Goal: Information Seeking & Learning: Learn about a topic

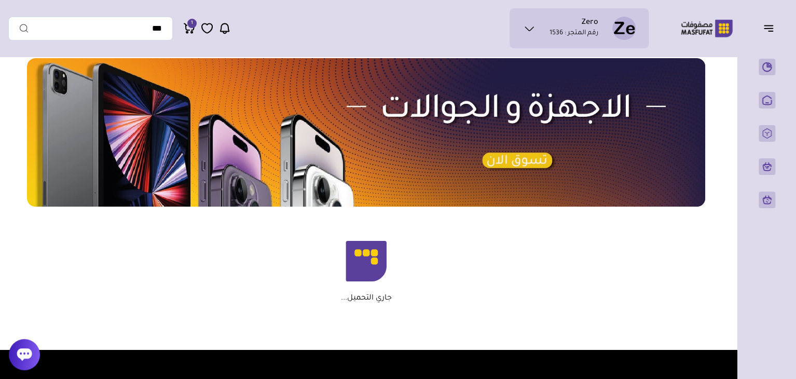
scroll to position [581, 0]
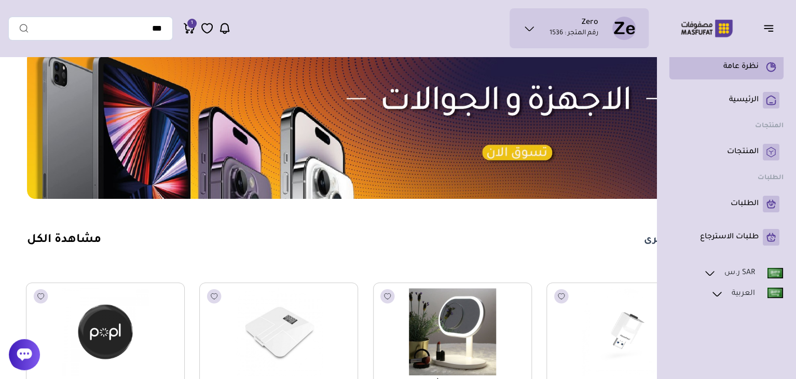
click at [767, 65] on rect at bounding box center [770, 67] width 17 height 17
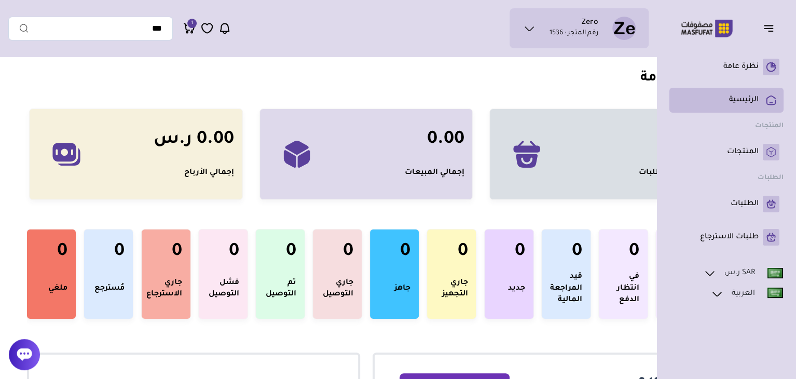
click at [759, 103] on link "الرئيسية" at bounding box center [726, 100] width 106 height 17
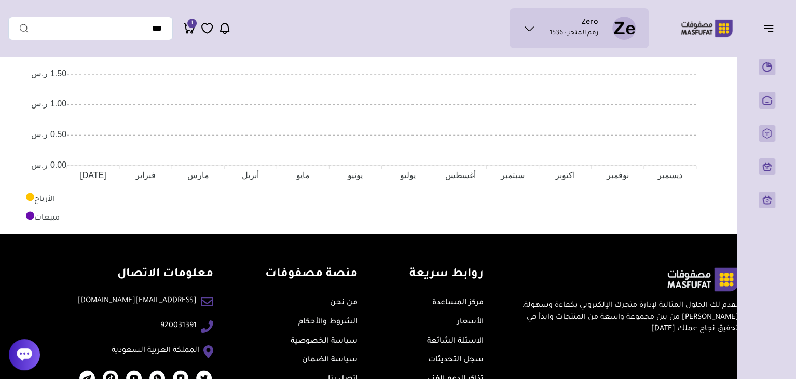
scroll to position [705, 0]
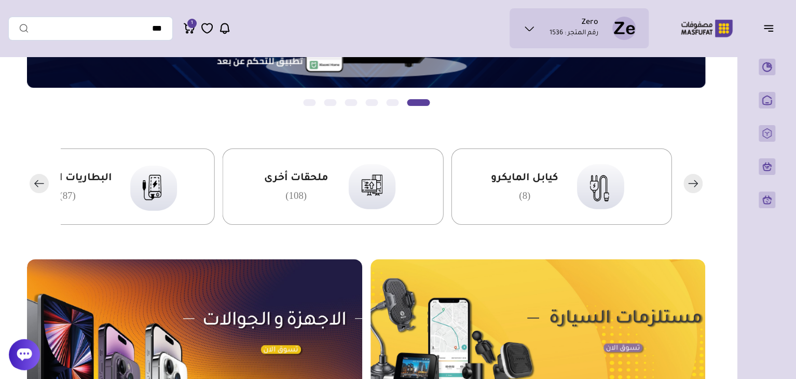
scroll to position [166, 0]
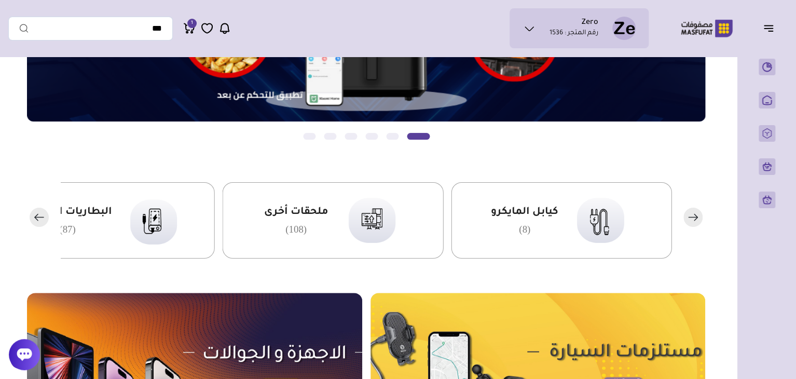
click at [36, 218] on icon "button" at bounding box center [36, 217] width 3 height 6
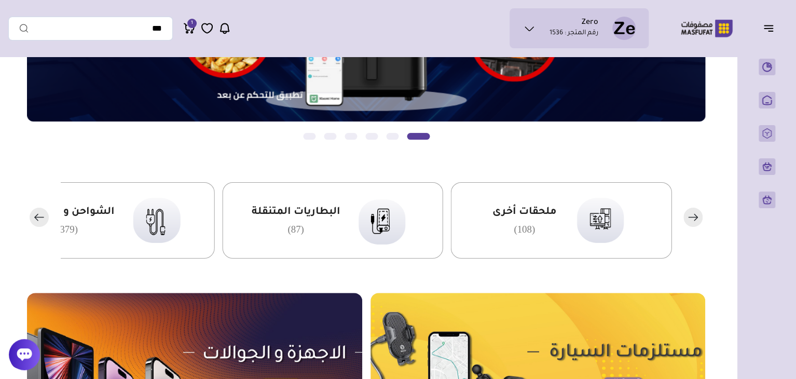
click at [36, 218] on icon "button" at bounding box center [36, 217] width 3 height 6
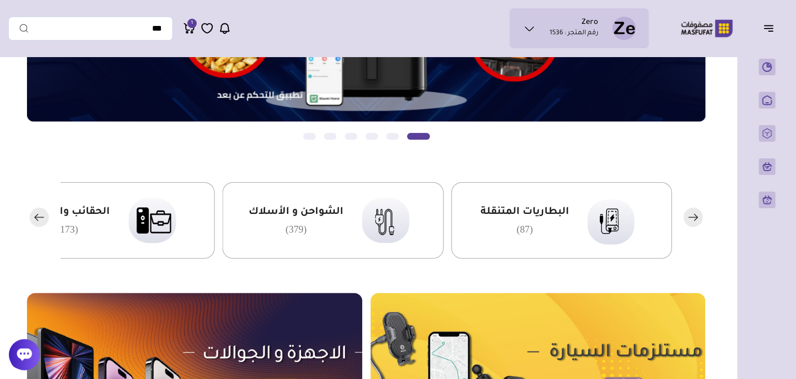
click at [36, 218] on icon "button" at bounding box center [36, 217] width 3 height 6
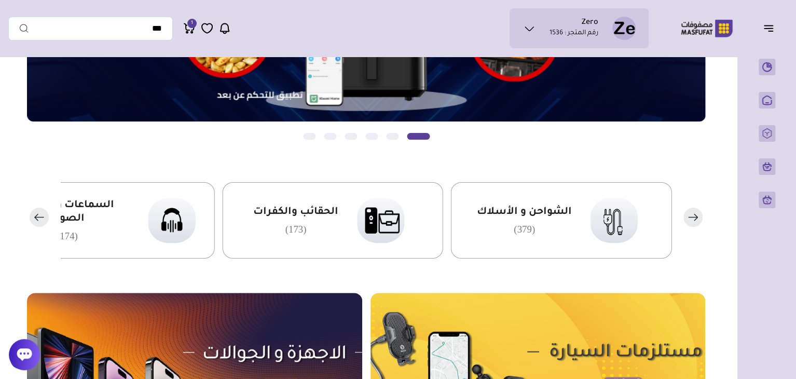
click at [36, 218] on icon "button" at bounding box center [36, 217] width 3 height 6
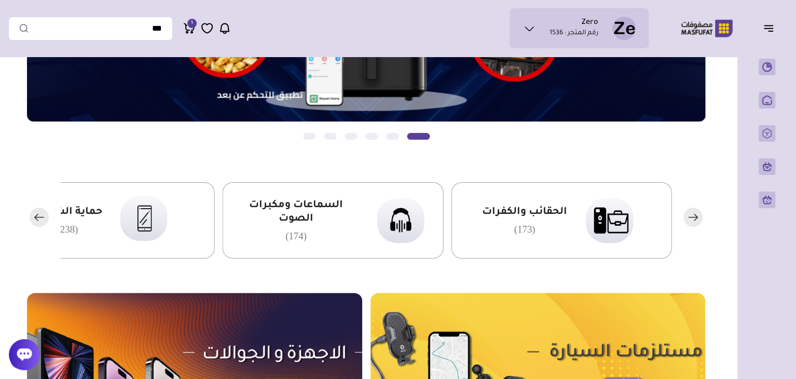
click at [36, 218] on icon "button" at bounding box center [36, 217] width 3 height 6
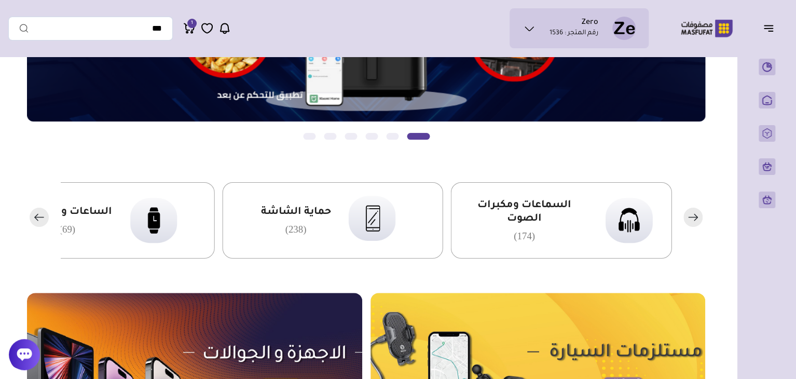
click at [36, 218] on icon "button" at bounding box center [36, 217] width 3 height 6
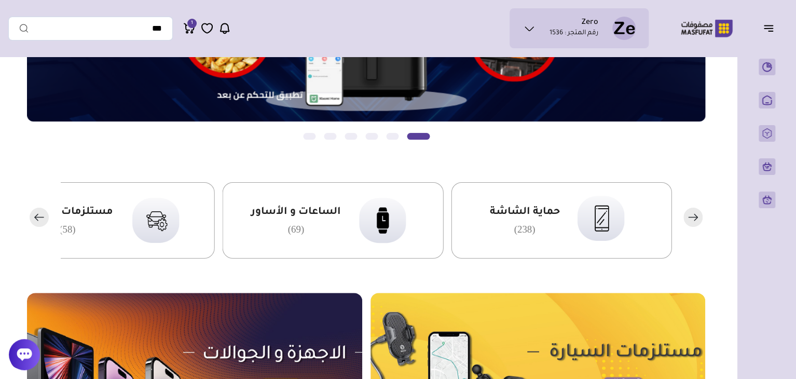
click at [36, 218] on icon "button" at bounding box center [36, 217] width 3 height 6
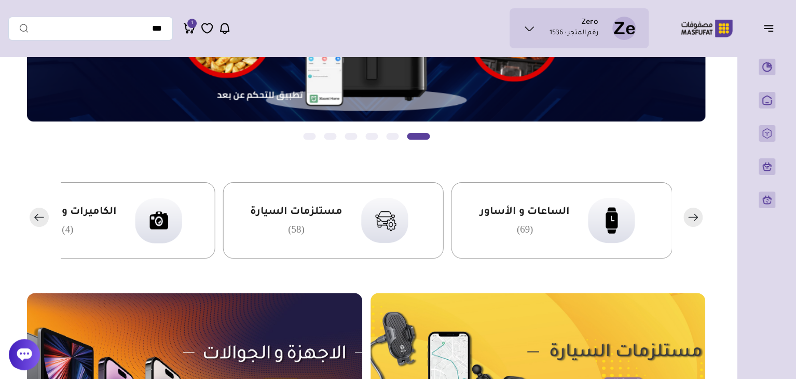
click at [36, 218] on icon "button" at bounding box center [36, 217] width 3 height 6
click at [126, 38] on input "text" at bounding box center [90, 29] width 164 height 24
click at [31, 211] on icon "button" at bounding box center [39, 216] width 19 height 19
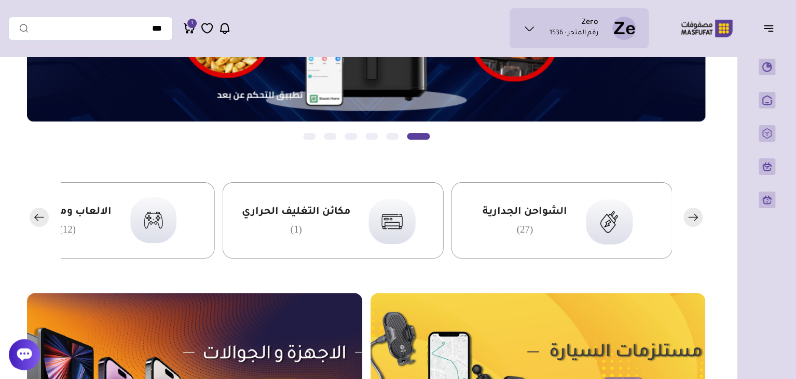
click at [31, 211] on icon "button" at bounding box center [39, 216] width 19 height 19
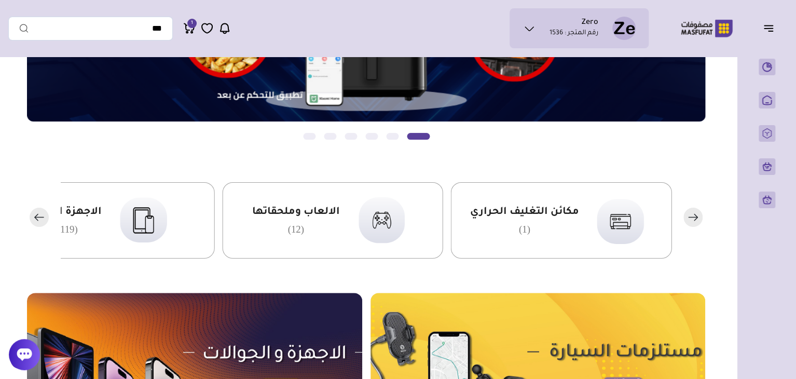
click at [31, 211] on icon "button" at bounding box center [39, 216] width 19 height 19
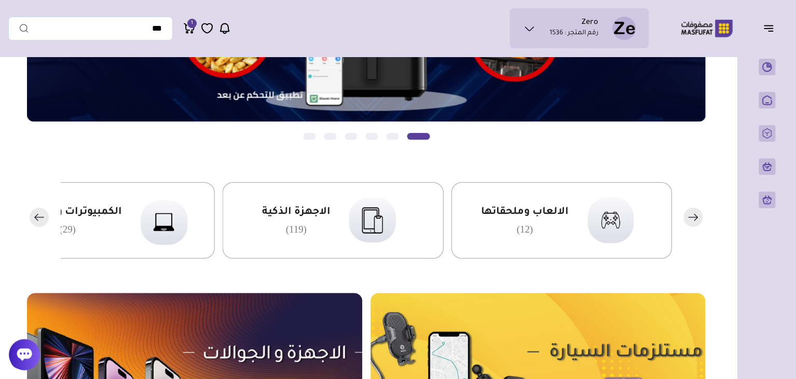
click at [31, 211] on icon "button" at bounding box center [39, 216] width 19 height 19
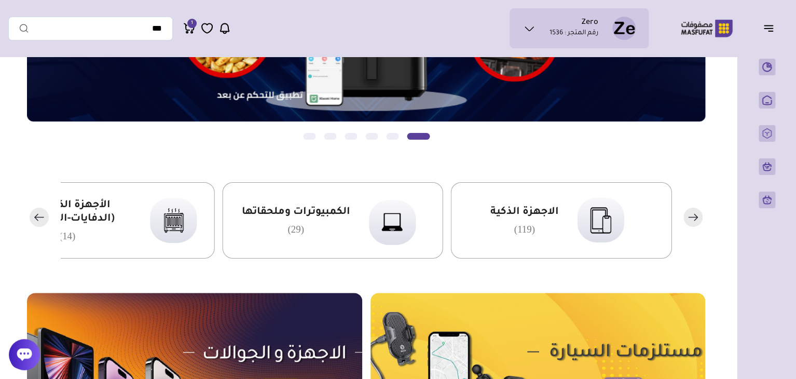
click at [31, 211] on icon "button" at bounding box center [39, 216] width 19 height 19
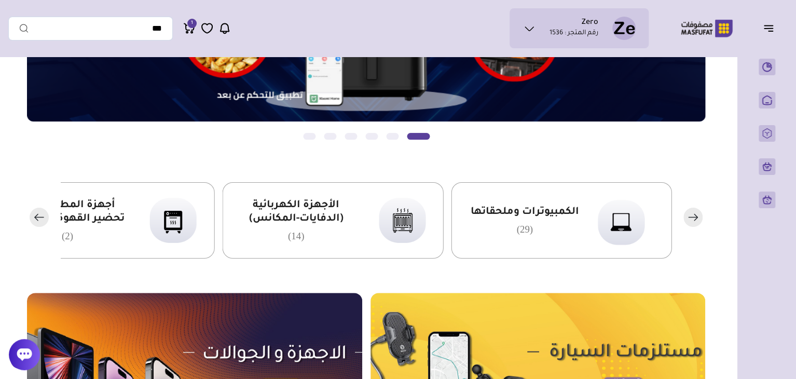
click at [29, 211] on div at bounding box center [366, 220] width 678 height 76
click at [43, 212] on rect "button" at bounding box center [39, 216] width 19 height 19
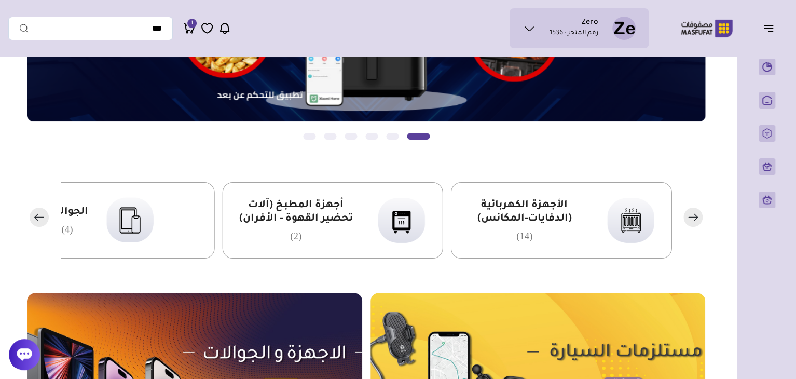
click at [43, 212] on rect "button" at bounding box center [39, 216] width 19 height 19
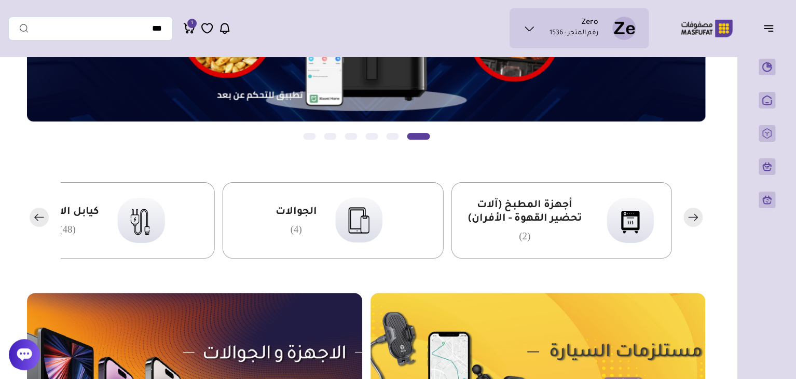
click at [296, 212] on span "الجوالات" at bounding box center [295, 211] width 41 height 13
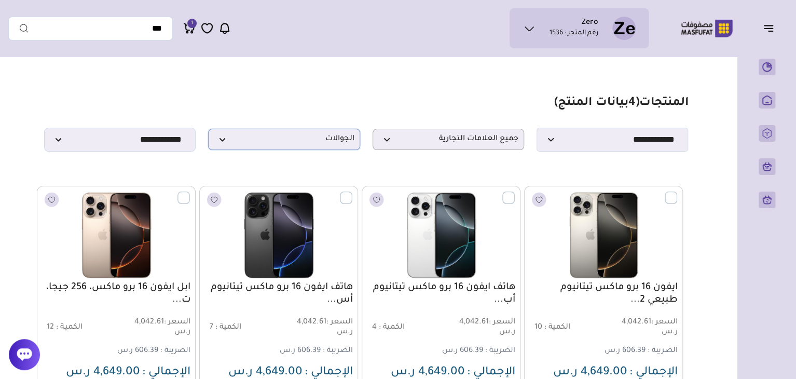
click at [302, 135] on p "الجوالات" at bounding box center [283, 139] width 151 height 21
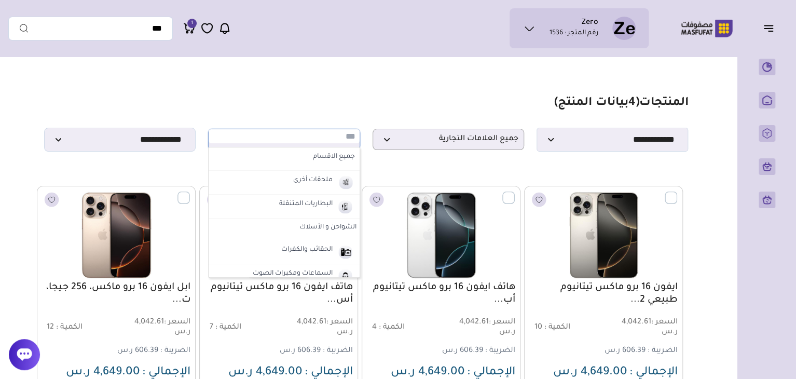
click at [365, 53] on header "Zero رقم المتجر : 1536 محفظتي" at bounding box center [398, 28] width 796 height 57
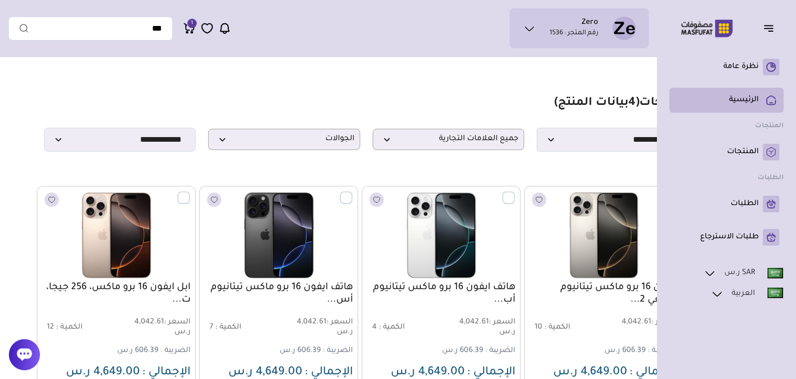
click at [749, 100] on p "الرئيسية" at bounding box center [744, 100] width 30 height 10
click at [749, 101] on p "الرئيسية" at bounding box center [744, 100] width 30 height 10
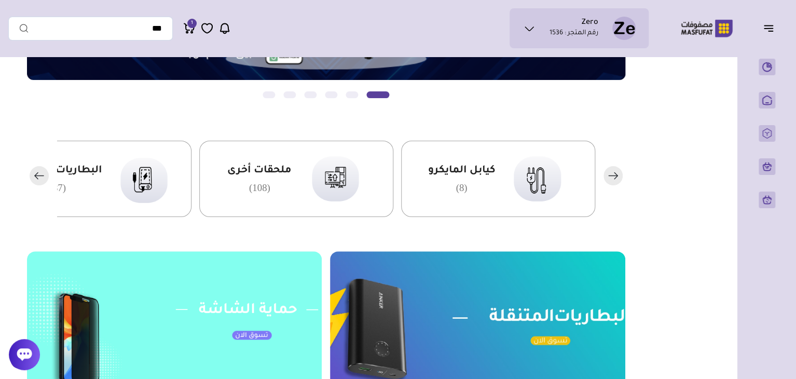
scroll to position [228, 0]
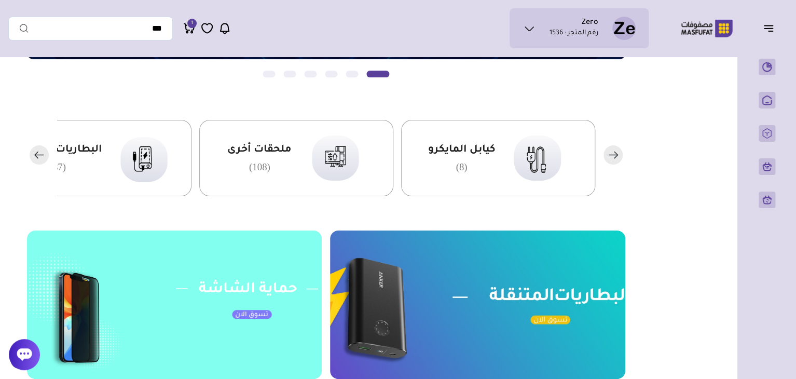
click at [42, 157] on rect "button" at bounding box center [39, 154] width 19 height 19
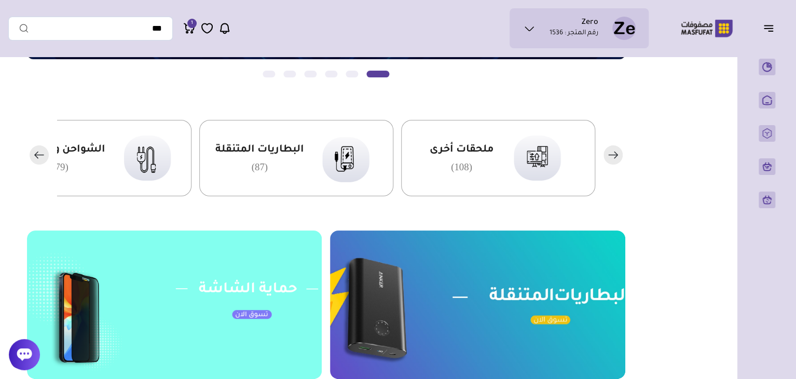
click at [42, 157] on rect "button" at bounding box center [39, 154] width 19 height 19
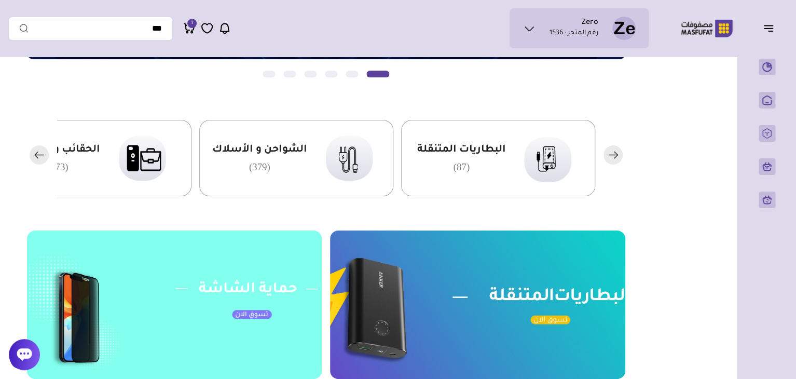
click at [608, 158] on rect "button" at bounding box center [612, 154] width 19 height 19
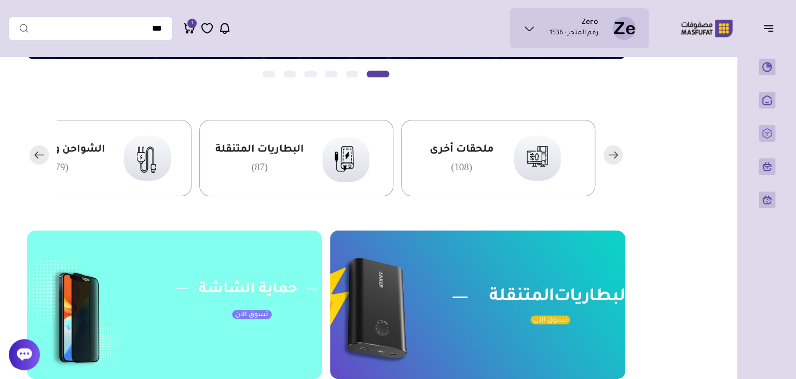
click at [526, 160] on img at bounding box center [535, 157] width 63 height 61
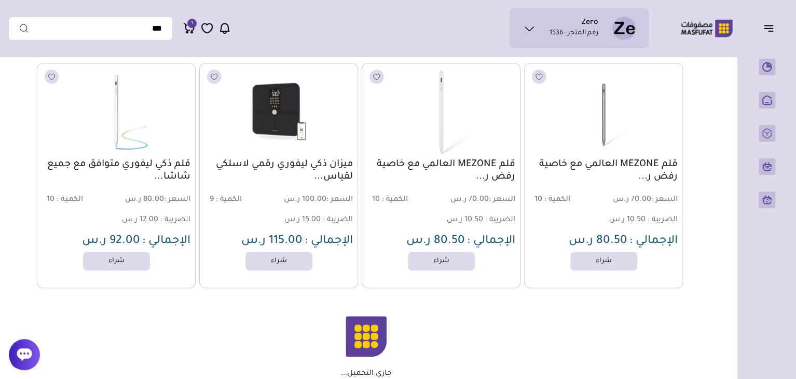
scroll to position [2282, 0]
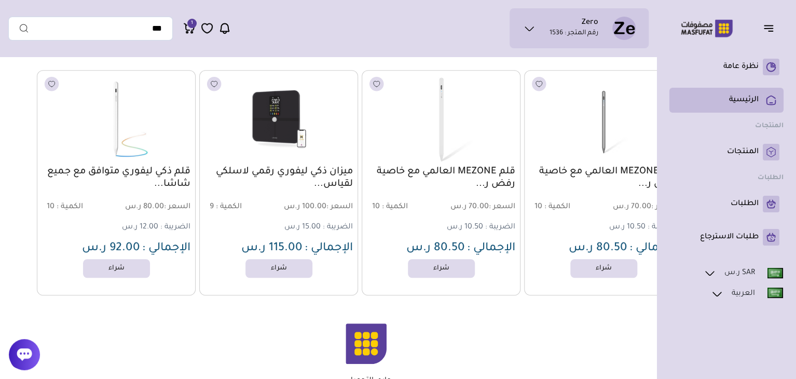
click at [755, 98] on p "الرئيسية" at bounding box center [744, 100] width 30 height 10
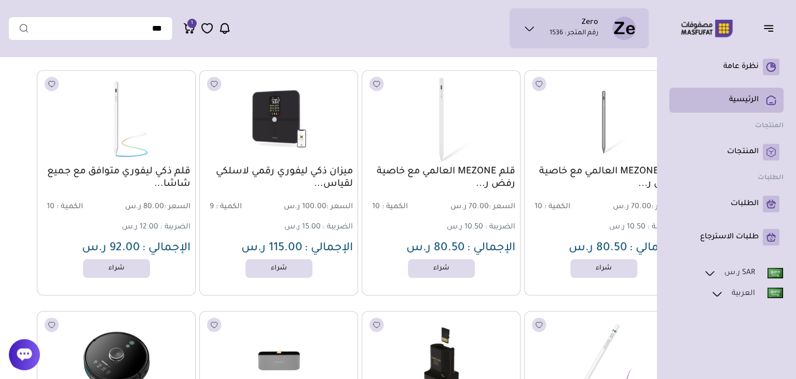
click at [755, 98] on p "الرئيسية" at bounding box center [744, 100] width 30 height 10
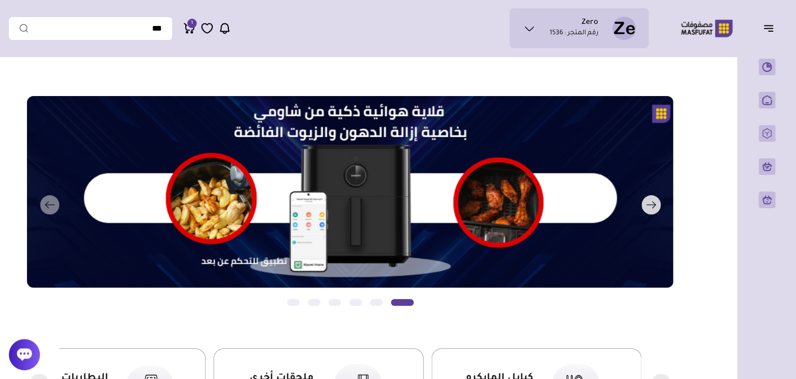
click at [50, 200] on button "التالي" at bounding box center [337, 205] width 646 height 218
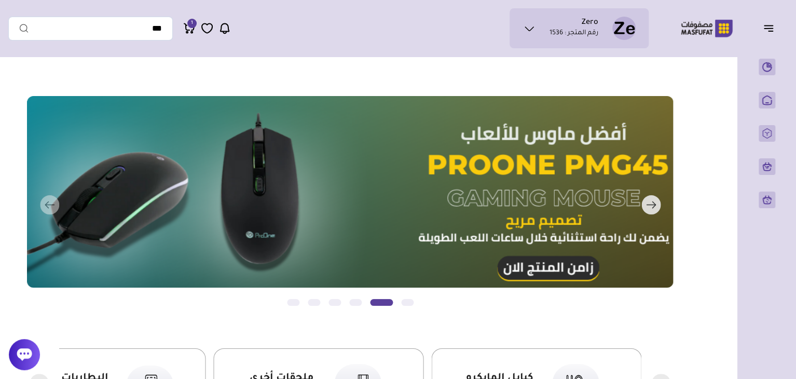
click at [50, 200] on button "التالي" at bounding box center [337, 205] width 646 height 218
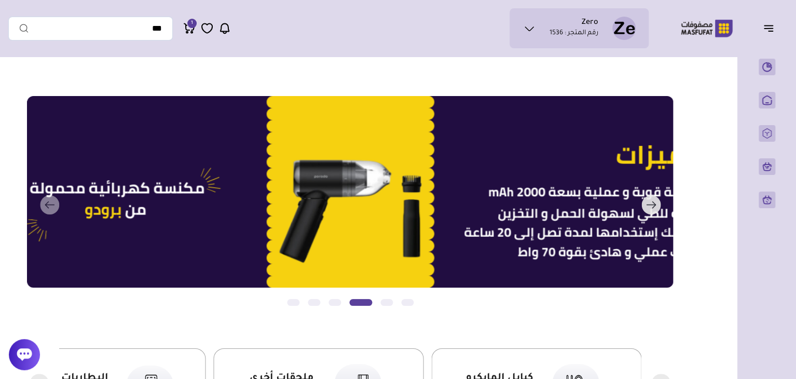
click at [50, 200] on button "التالي" at bounding box center [337, 205] width 646 height 218
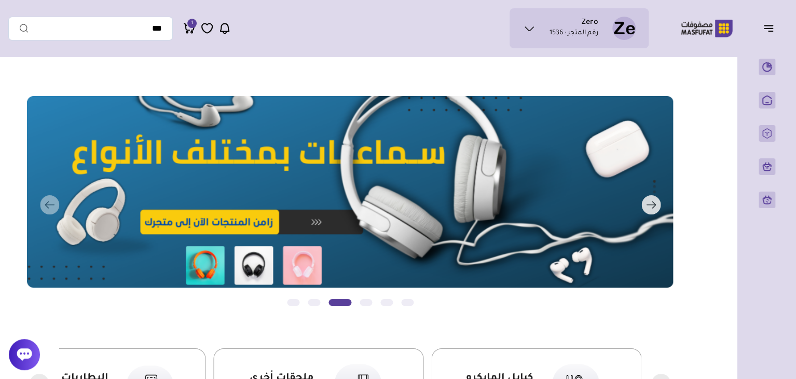
click at [50, 200] on button "التالي" at bounding box center [337, 205] width 646 height 218
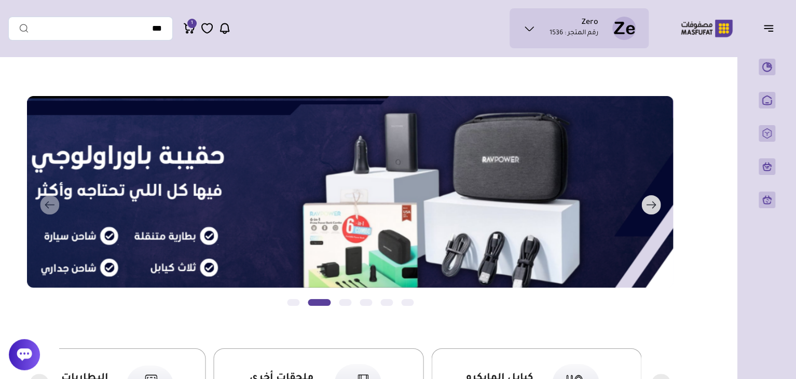
click at [50, 200] on button "التالي" at bounding box center [337, 205] width 646 height 218
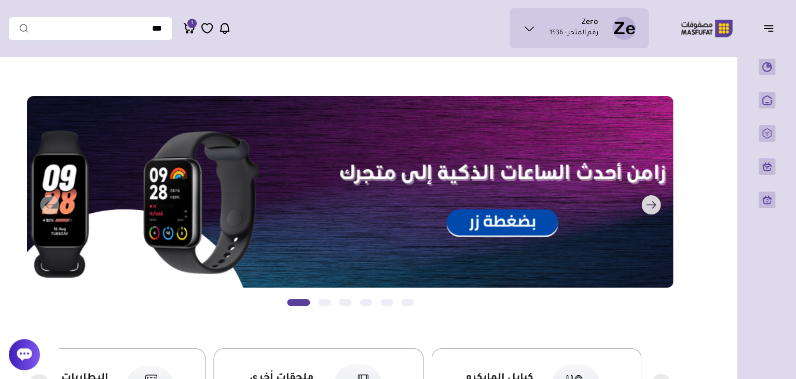
click at [50, 200] on button "التالي" at bounding box center [337, 205] width 646 height 218
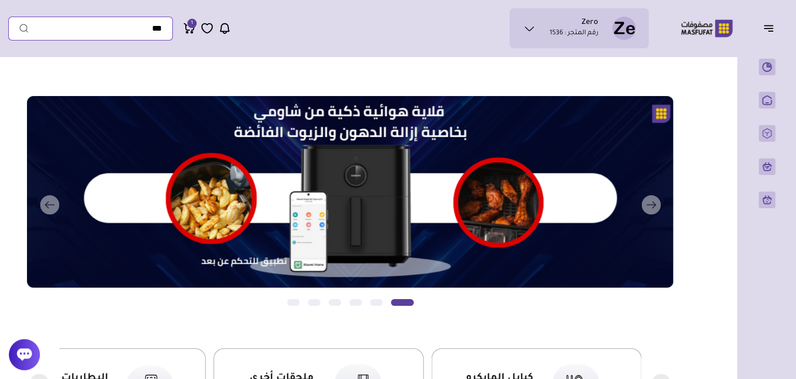
click at [100, 26] on input "text" at bounding box center [90, 29] width 164 height 24
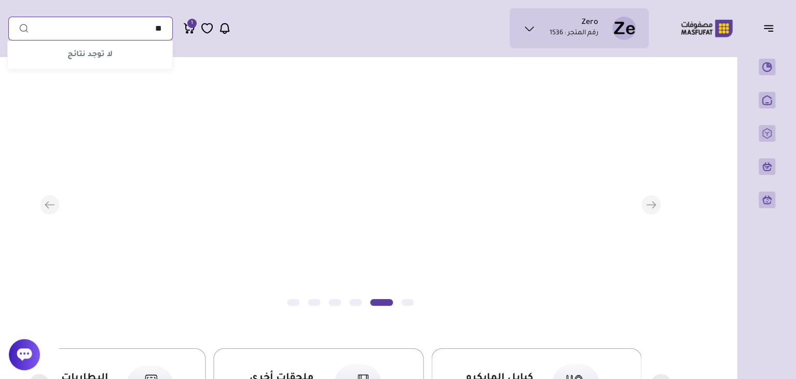
type input "*"
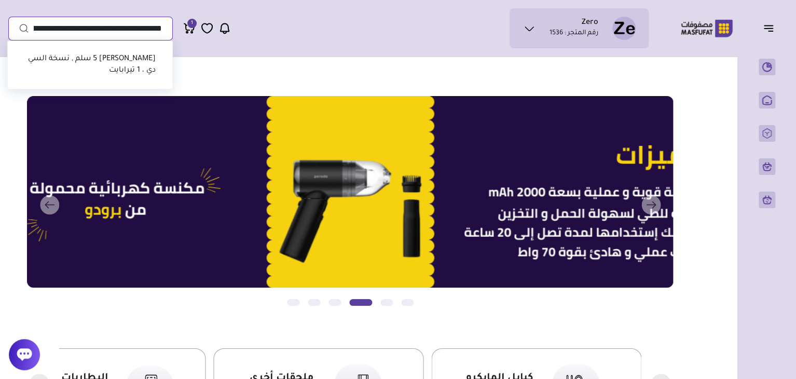
type input "**********"
click at [84, 50] on li "[PERSON_NAME] 5 سلم , نسخة السي دي ، 1 تيرابايت" at bounding box center [90, 65] width 148 height 32
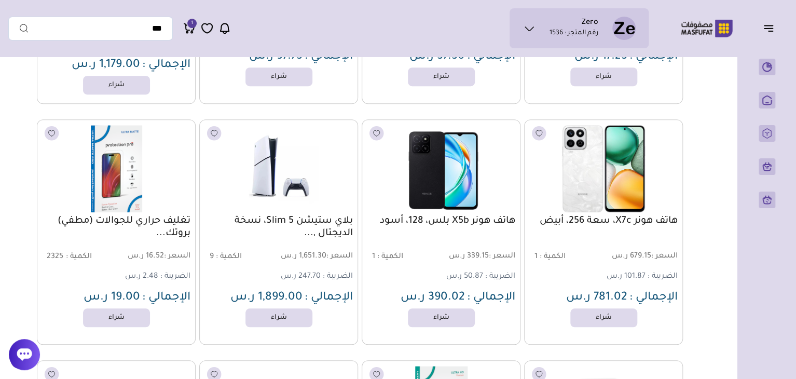
scroll to position [294, 0]
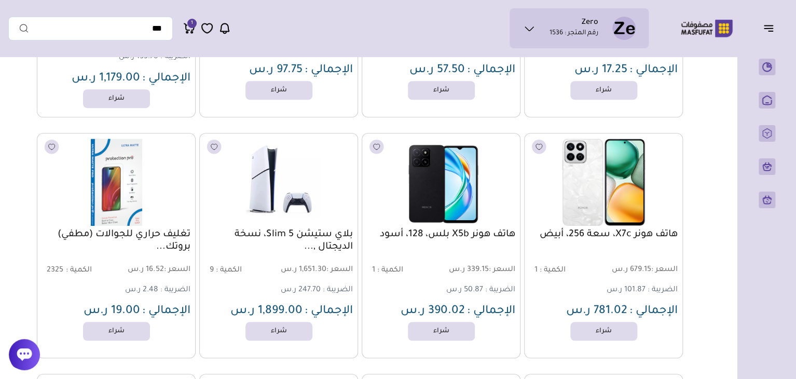
click at [282, 161] on img at bounding box center [278, 182] width 161 height 96
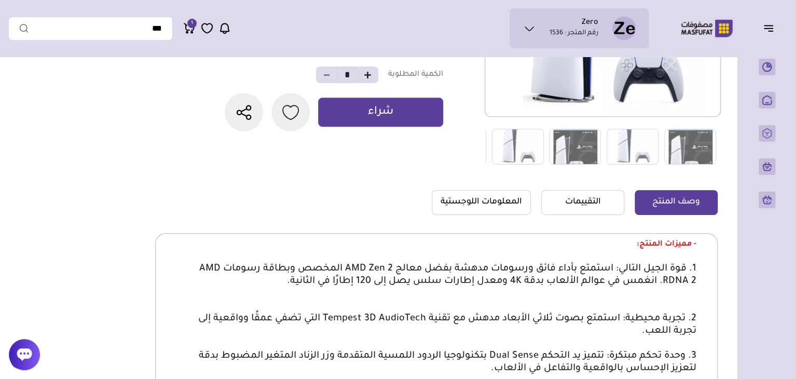
scroll to position [204, 0]
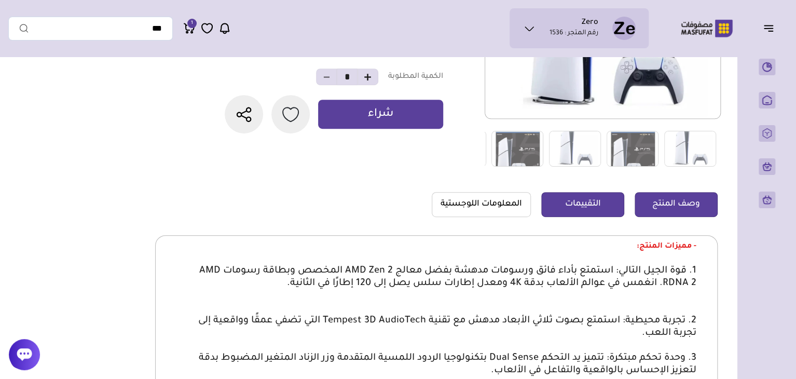
click at [587, 206] on link "التقييمات" at bounding box center [582, 204] width 83 height 25
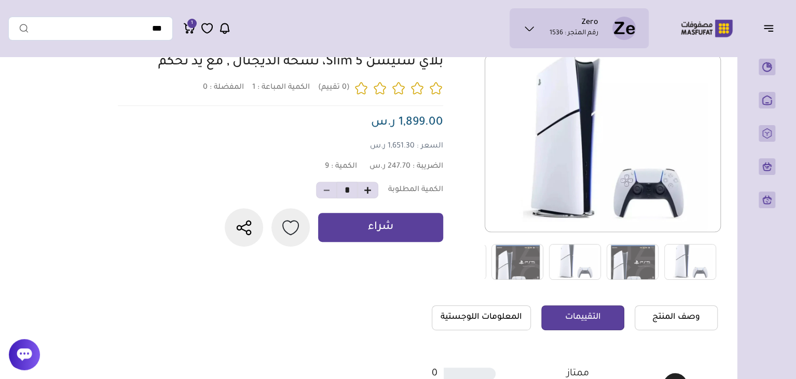
scroll to position [89, 0]
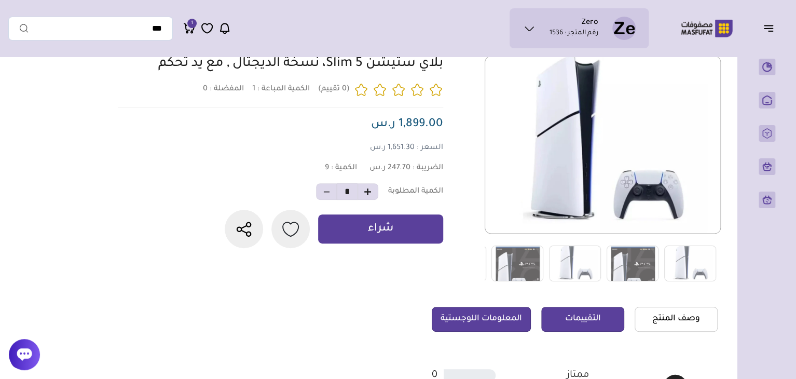
click at [525, 320] on link "المعلومات اللوجستية" at bounding box center [481, 319] width 99 height 25
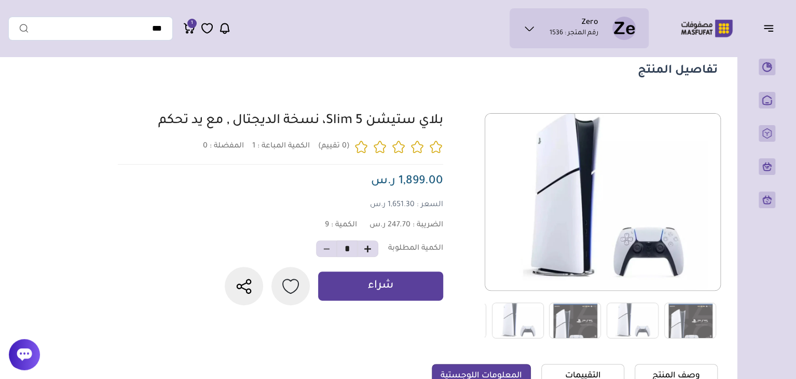
scroll to position [0, 0]
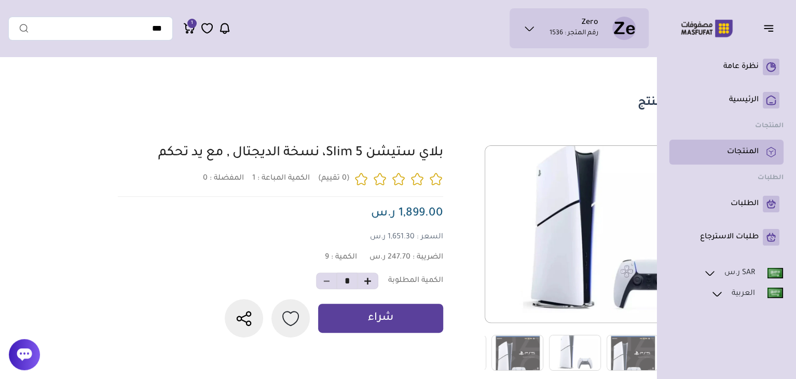
click at [753, 161] on li "المنتجات" at bounding box center [726, 152] width 114 height 25
click at [743, 156] on p "المنتجات" at bounding box center [743, 152] width 32 height 10
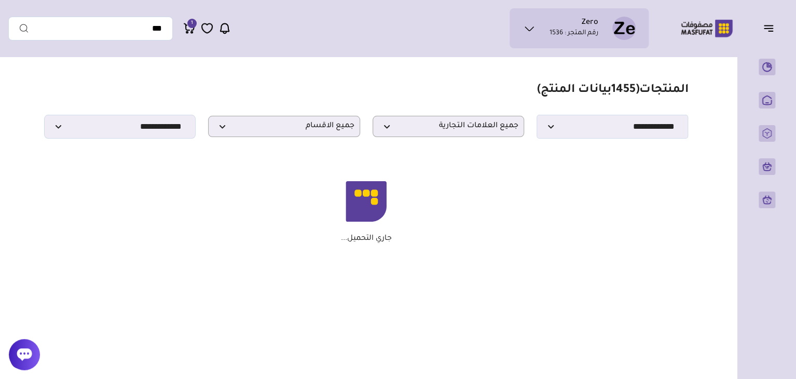
scroll to position [21, 0]
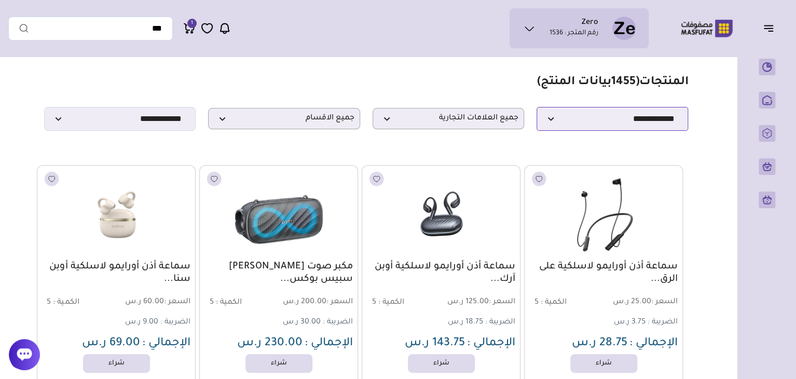
click at [577, 118] on select "**********" at bounding box center [611, 119] width 151 height 24
click at [571, 118] on select "**********" at bounding box center [611, 119] width 151 height 24
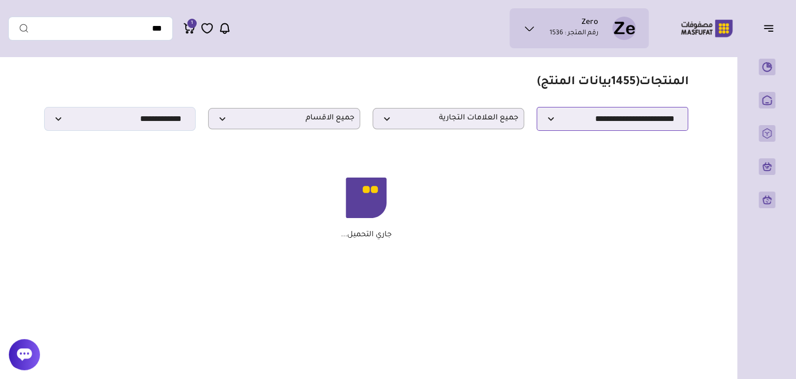
select select "********"
click at [140, 305] on div "مزامنة ( 0 ) تحديد الكل إلغاء التحديد ( 1455 بيانات المنتج) *******" at bounding box center [397, 222] width 779 height 363
click at [138, 302] on div "مزامنة ( 0 ) تحديد الكل إلغاء التحديد ( 1455 بيانات المنتج) *******" at bounding box center [397, 222] width 779 height 363
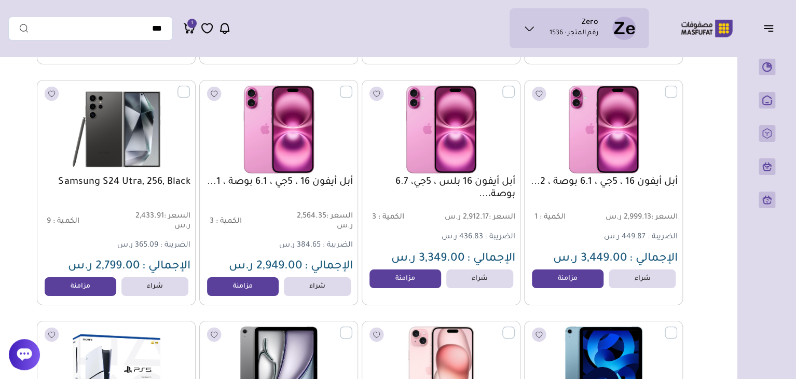
scroll to position [1784, 0]
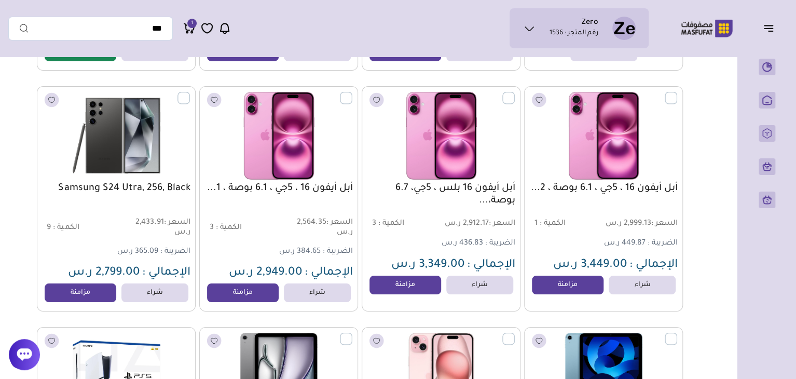
drag, startPoint x: 108, startPoint y: 184, endPoint x: 85, endPoint y: 205, distance: 31.6
click at [85, 205] on div "Samsung S24 Utra, 256, Black" at bounding box center [116, 196] width 147 height 28
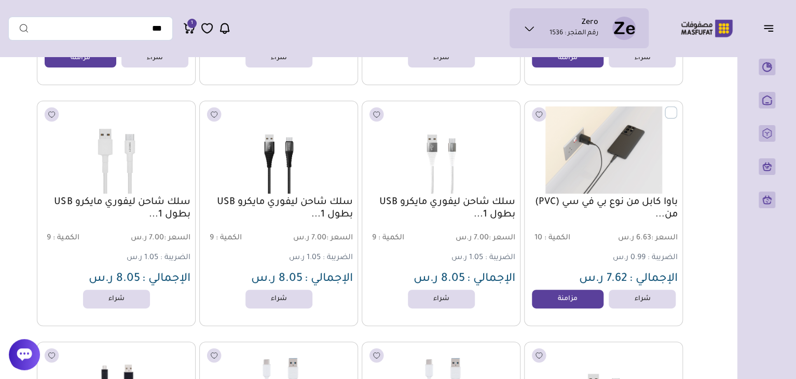
scroll to position [10004, 0]
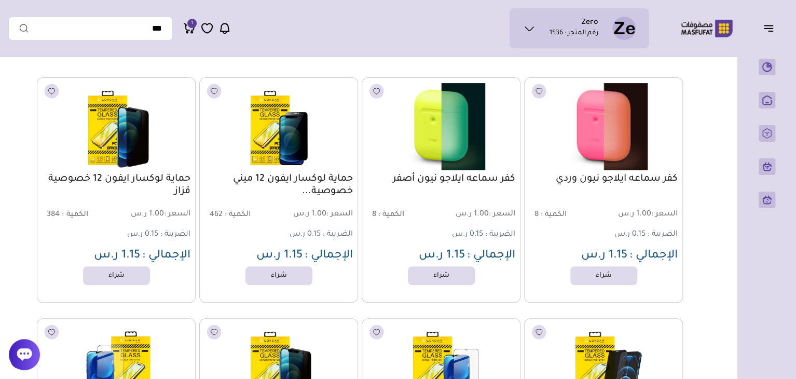
scroll to position [0, 0]
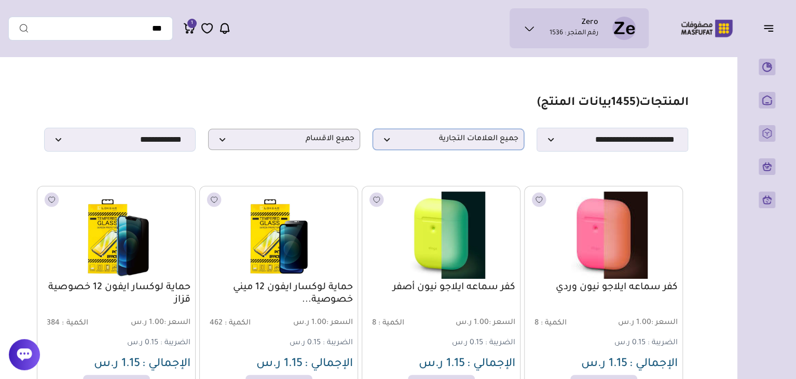
click at [453, 137] on span "جميع العلامات التجارية" at bounding box center [448, 139] width 140 height 10
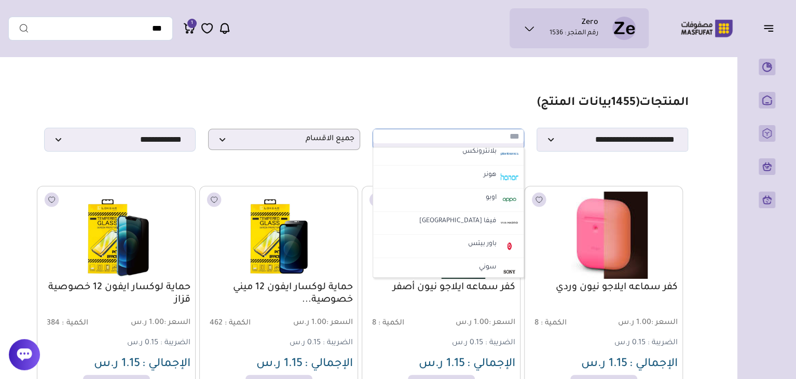
scroll to position [671, 0]
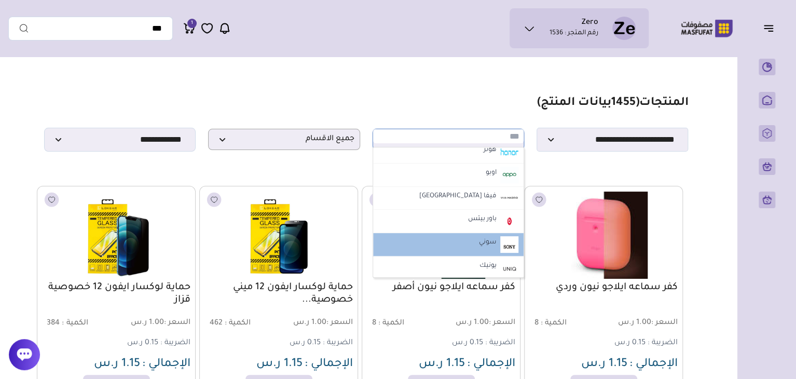
click at [425, 238] on li "سوني" at bounding box center [448, 244] width 150 height 23
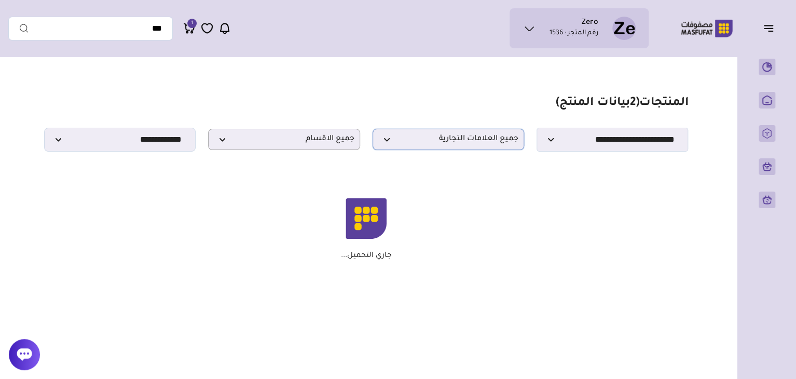
click at [466, 142] on span "جميع العلامات التجارية" at bounding box center [448, 139] width 140 height 10
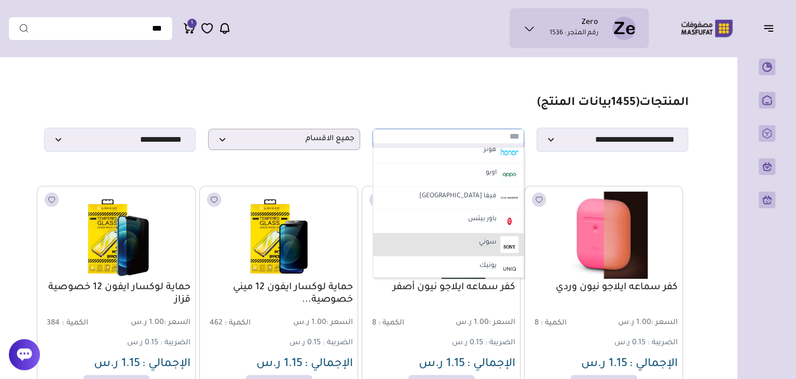
click at [469, 242] on li "سوني" at bounding box center [448, 244] width 150 height 23
select select "**"
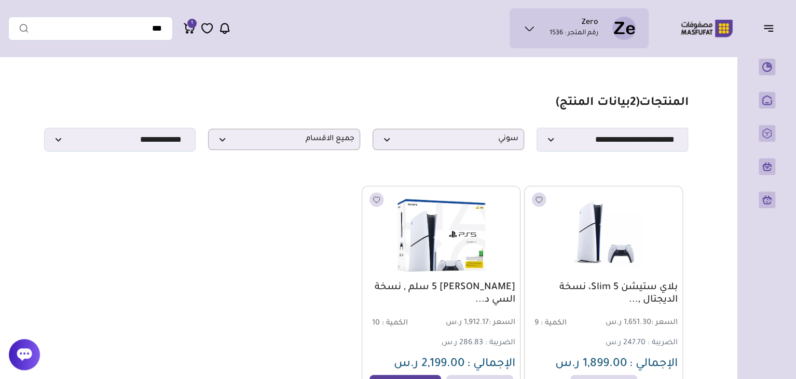
click at [148, 324] on div "بلاي ستيشن 5 Slim، نسخة الديجتال ,... السعر : 1,651.30 ر.س الكمية : 9 الضريبة :…" at bounding box center [366, 298] width 634 height 225
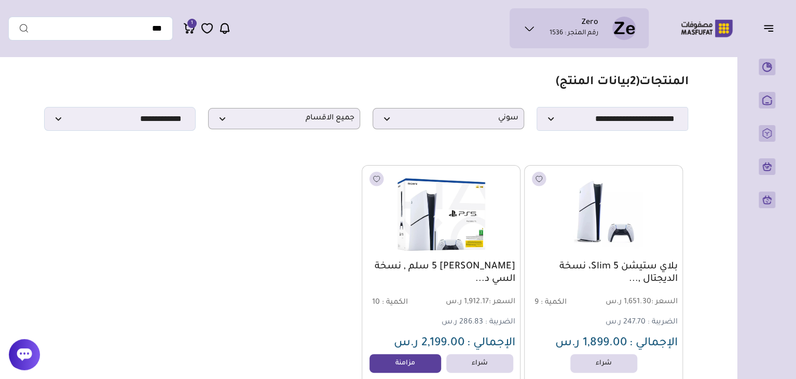
scroll to position [62, 0]
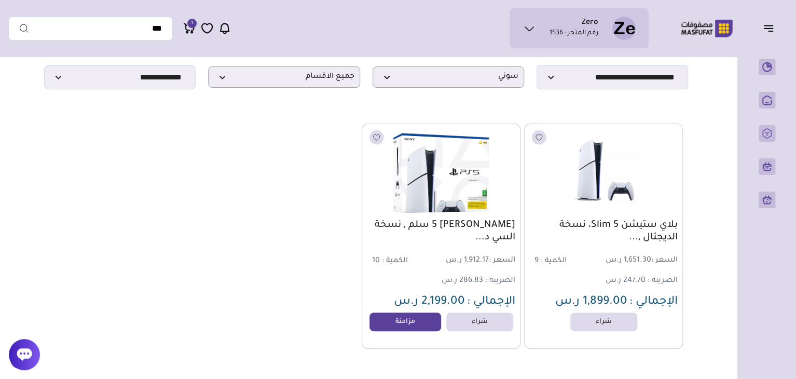
click at [451, 205] on img at bounding box center [440, 172] width 161 height 96
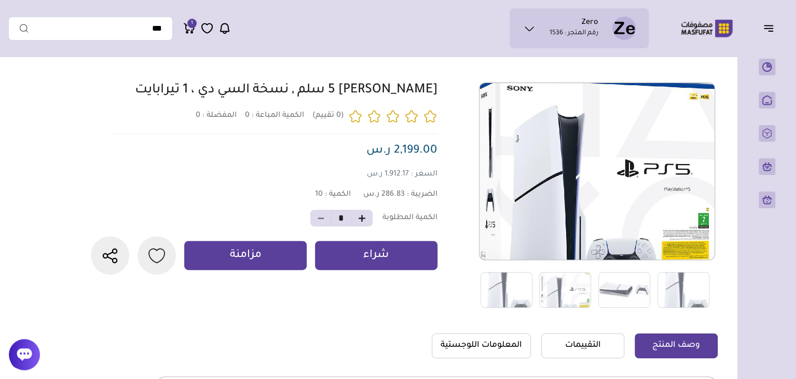
scroll to position [83, 0]
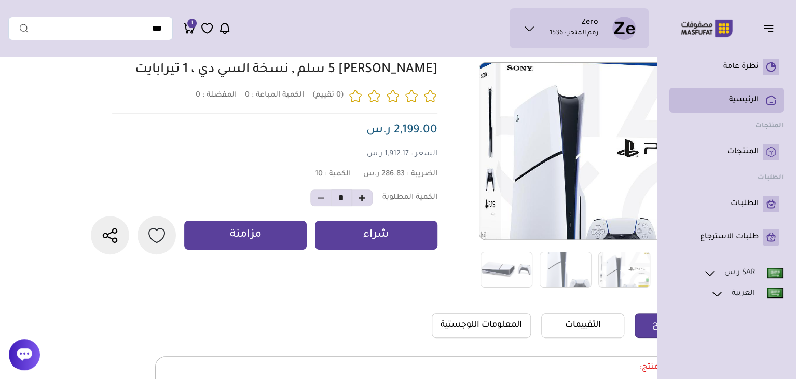
click at [763, 100] on rect at bounding box center [770, 100] width 17 height 17
click at [749, 99] on p "الرئيسية" at bounding box center [744, 100] width 30 height 10
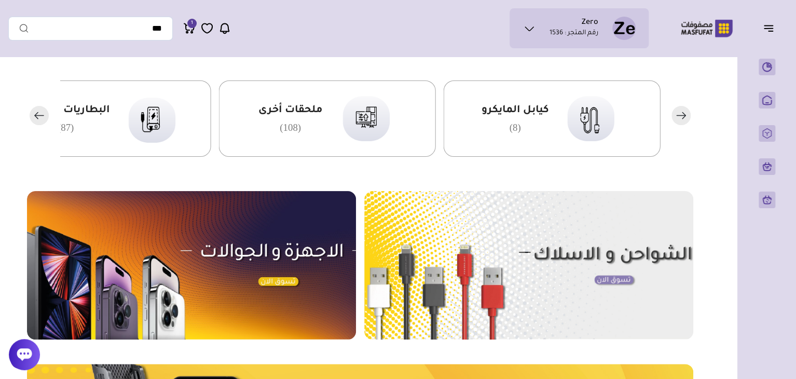
scroll to position [270, 0]
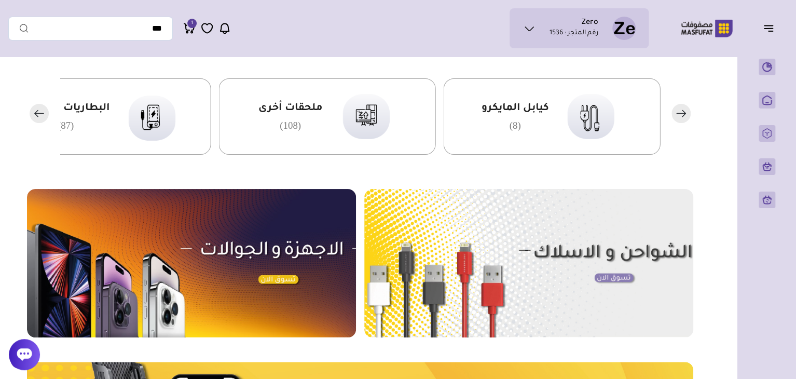
click at [37, 117] on rect "button" at bounding box center [39, 113] width 19 height 19
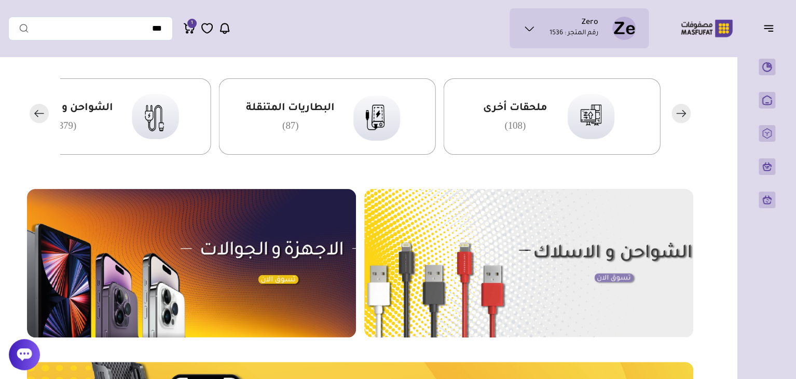
click at [38, 117] on rect "button" at bounding box center [39, 113] width 19 height 19
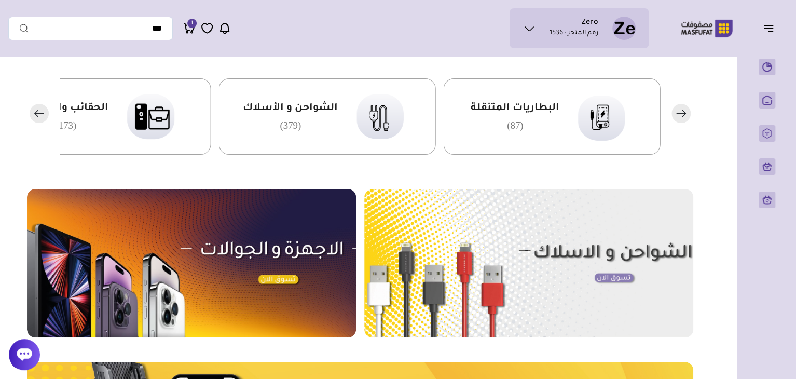
click at [38, 117] on rect "button" at bounding box center [39, 113] width 19 height 19
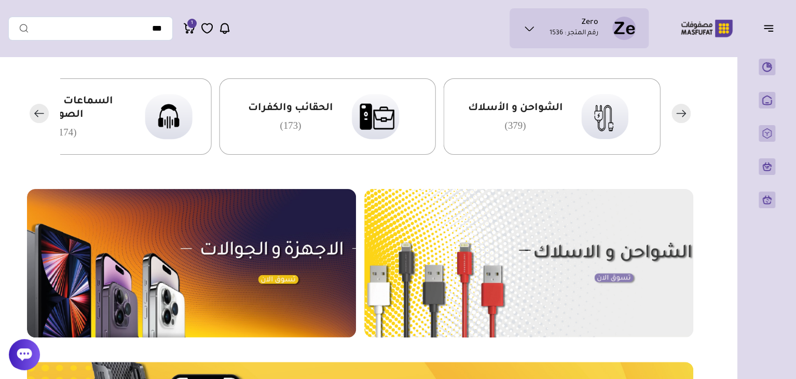
click at [38, 117] on rect "button" at bounding box center [39, 113] width 19 height 19
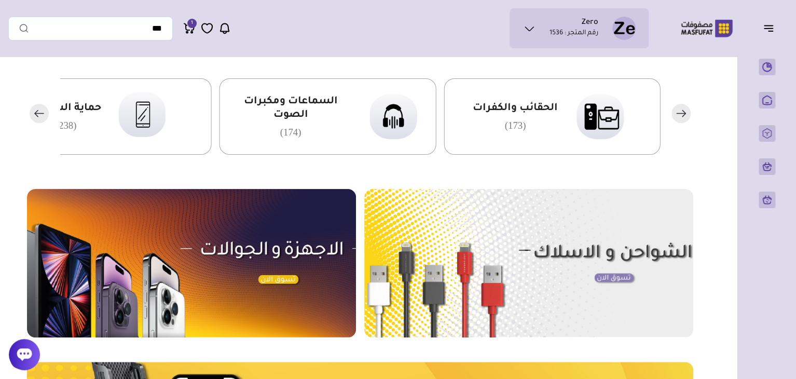
click at [38, 117] on rect "button" at bounding box center [39, 113] width 19 height 19
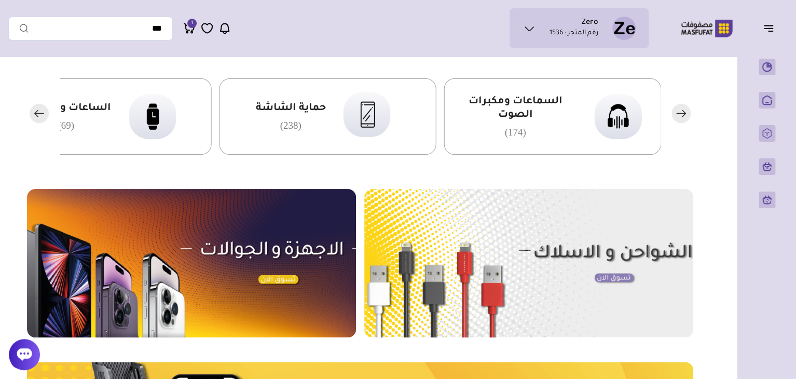
click at [38, 117] on rect "button" at bounding box center [39, 113] width 19 height 19
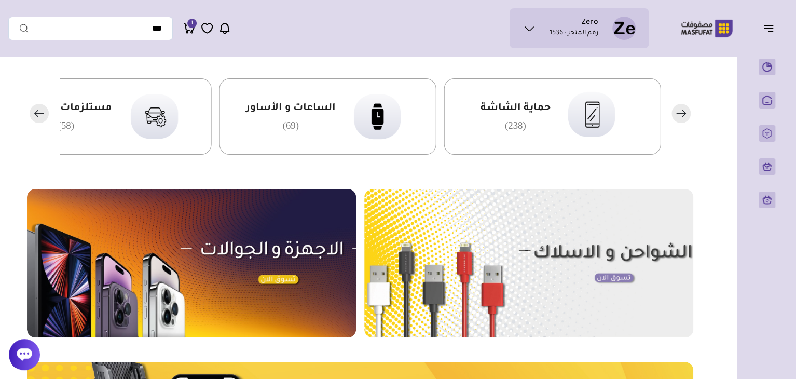
click at [38, 117] on rect "button" at bounding box center [39, 113] width 19 height 19
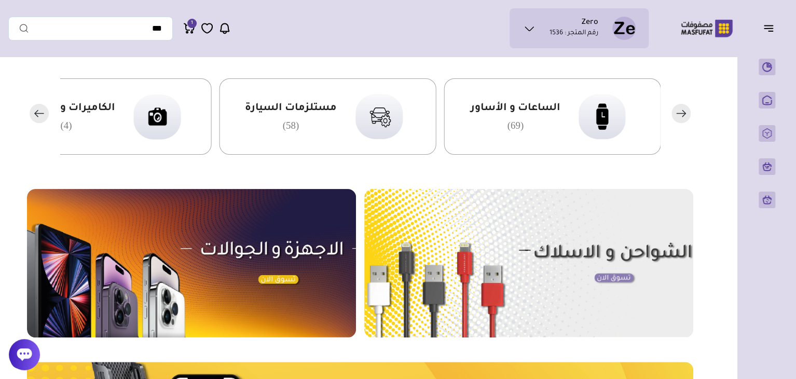
click at [38, 117] on rect "button" at bounding box center [39, 113] width 19 height 19
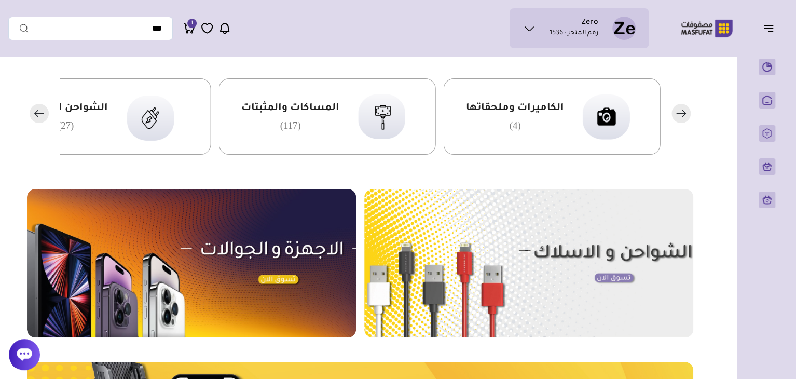
click at [38, 117] on rect "button" at bounding box center [39, 113] width 19 height 19
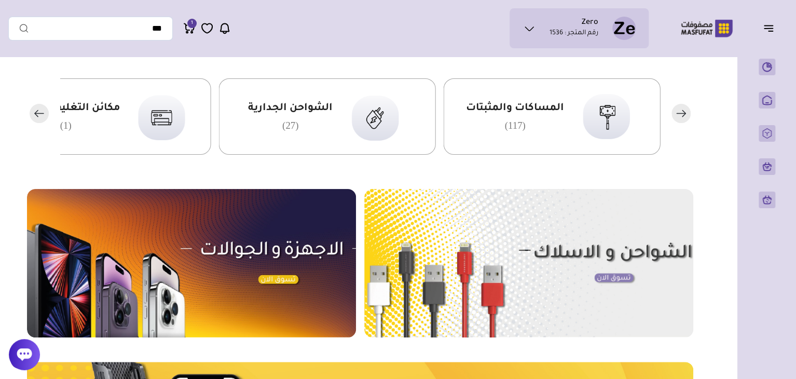
click at [38, 117] on rect "button" at bounding box center [39, 113] width 19 height 19
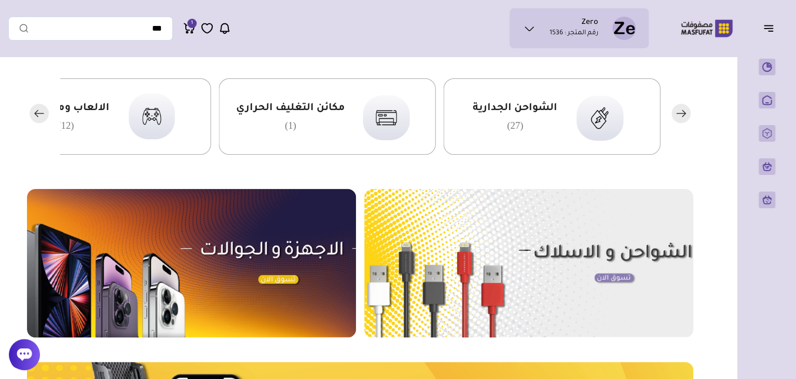
click at [38, 117] on rect "button" at bounding box center [39, 113] width 19 height 19
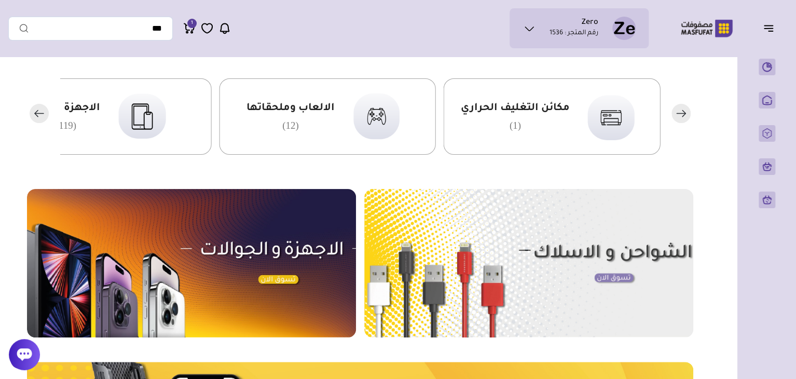
click at [259, 115] on span "الالعاب وملحقاتها" at bounding box center [290, 108] width 88 height 13
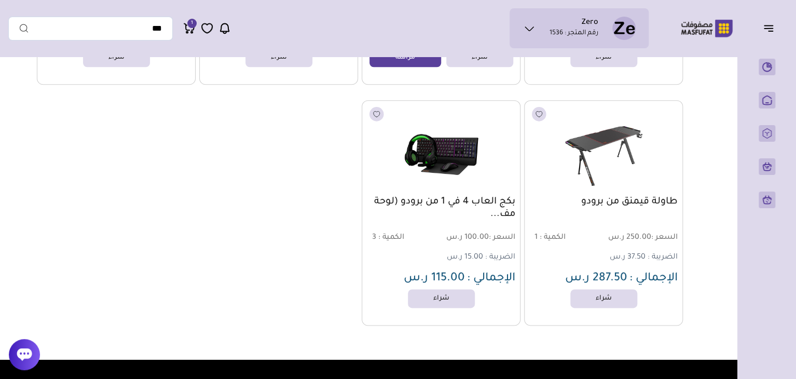
scroll to position [560, 0]
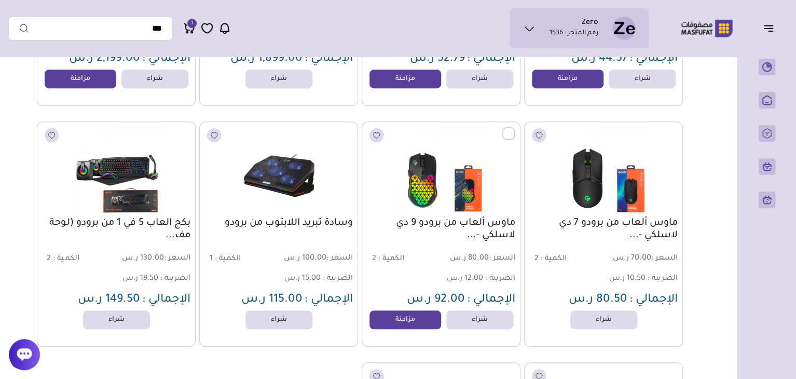
scroll to position [311, 0]
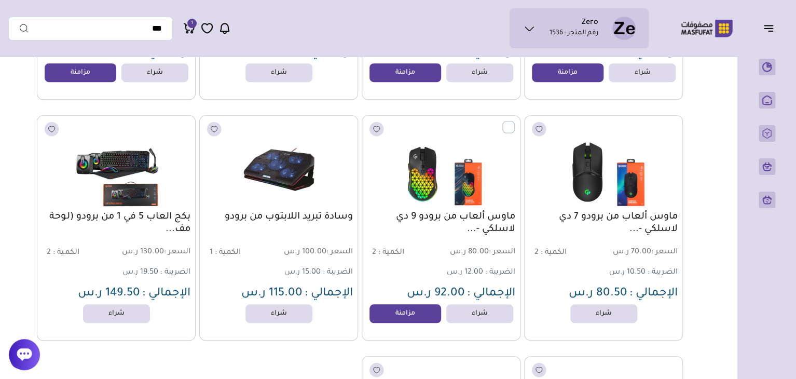
click at [302, 213] on div "وسادة تبريد اللابتوب من برودو السعر : 100.00 ر.س الكمية : 1 الضريبة : 15.00 ر.س" at bounding box center [278, 227] width 159 height 225
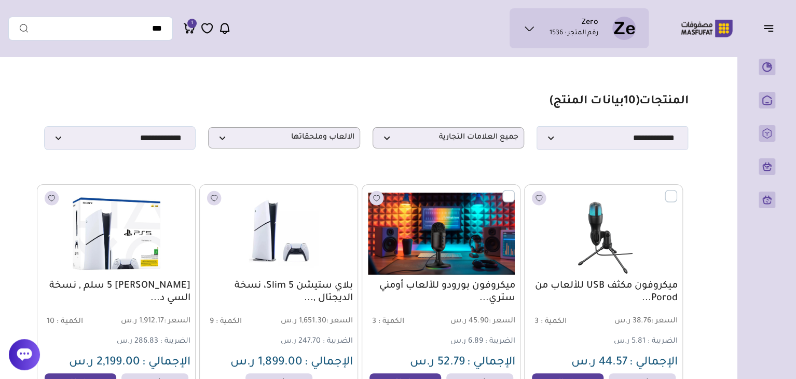
scroll to position [0, 0]
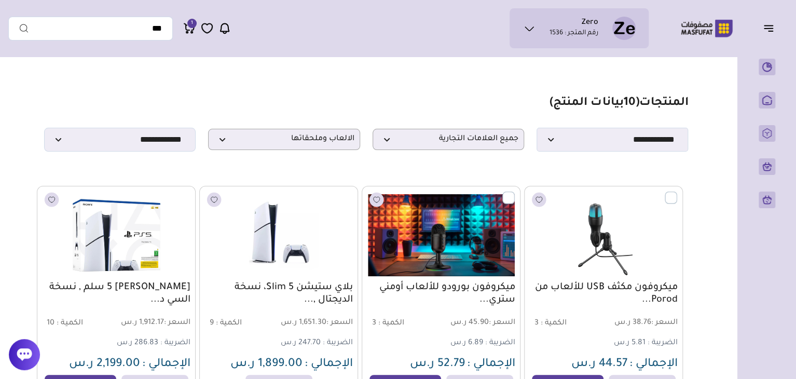
click at [529, 36] on ul "Zero رقم المتجر : 1536" at bounding box center [579, 28] width 122 height 23
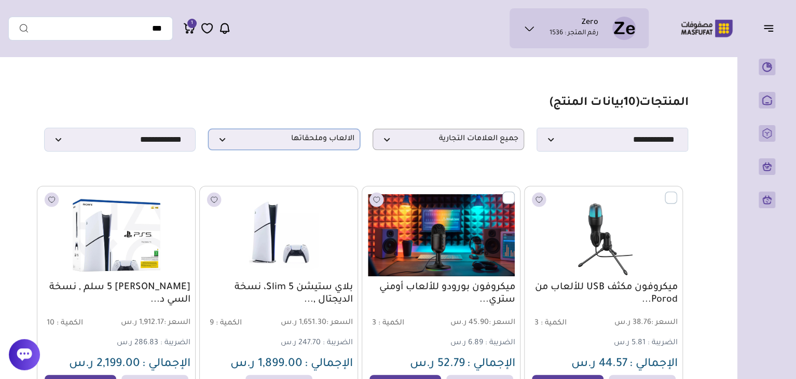
click at [291, 144] on span "الالعاب وملحقاتها" at bounding box center [284, 139] width 140 height 10
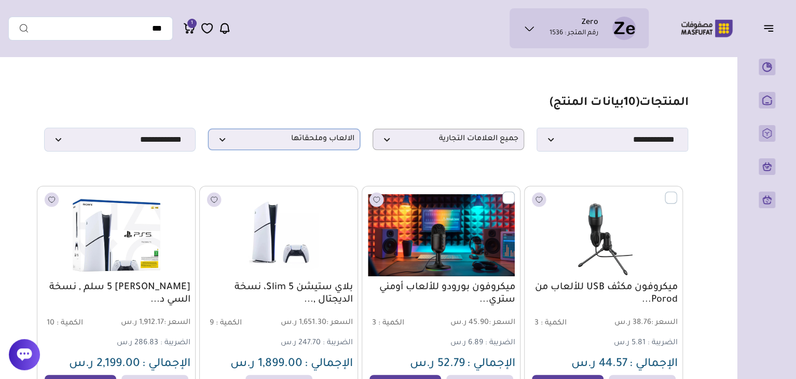
click at [294, 133] on p "الالعاب وملحقاتها" at bounding box center [283, 139] width 151 height 21
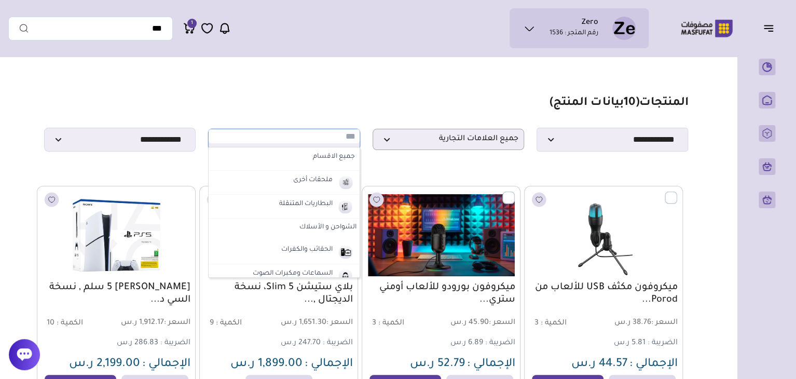
click at [281, 103] on section "**********" at bounding box center [366, 123] width 644 height 55
